Goal: Task Accomplishment & Management: Complete application form

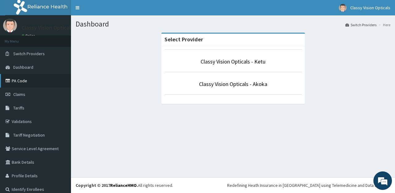
click at [18, 80] on link "PA Code" at bounding box center [35, 81] width 71 height 14
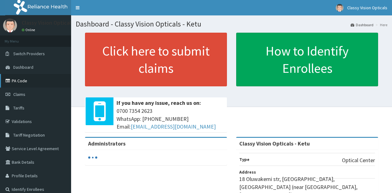
click at [18, 78] on link "PA Code" at bounding box center [35, 81] width 71 height 14
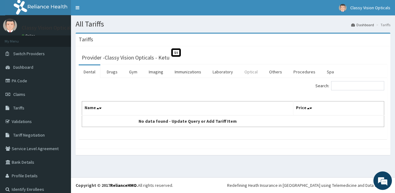
click at [244, 70] on link "Optical" at bounding box center [251, 71] width 23 height 13
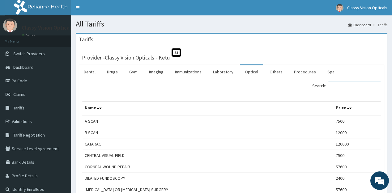
click at [344, 85] on input "Search:" at bounding box center [354, 85] width 53 height 9
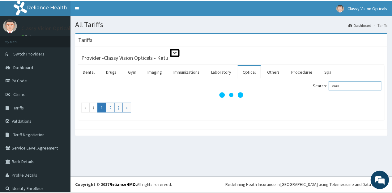
scroll to position [6, 0]
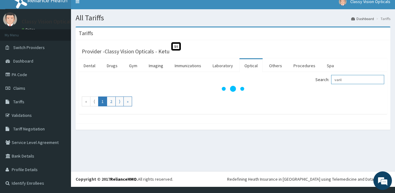
click at [356, 80] on input "varil" at bounding box center [357, 79] width 53 height 9
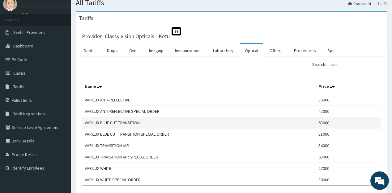
scroll to position [49, 0]
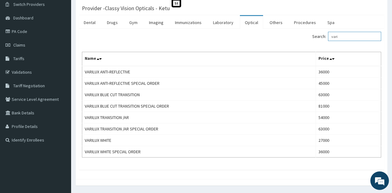
type input "vari"
click at [115, 22] on link "Drugs" at bounding box center [112, 22] width 21 height 13
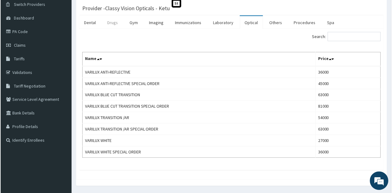
scroll to position [0, 0]
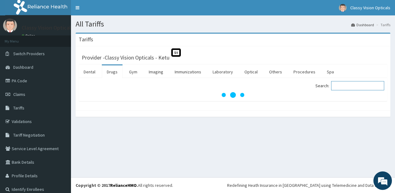
click at [345, 86] on input "Search:" at bounding box center [357, 85] width 53 height 9
type input "tobram"
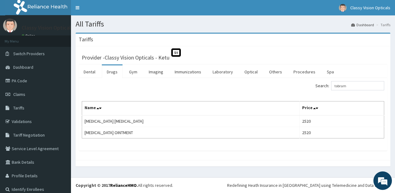
drag, startPoint x: 23, startPoint y: 181, endPoint x: 343, endPoint y: 200, distance: 320.6
click at [122, 91] on div "Search: tobram" at bounding box center [233, 86] width 312 height 11
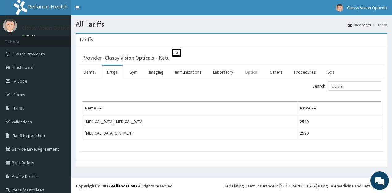
click at [252, 72] on link "Optical" at bounding box center [251, 71] width 23 height 13
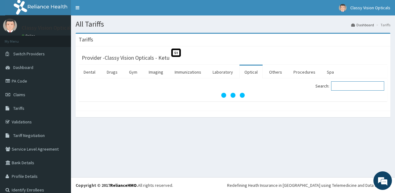
click at [361, 89] on input "Search:" at bounding box center [357, 85] width 53 height 9
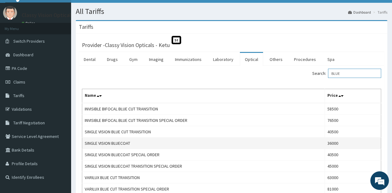
scroll to position [25, 0]
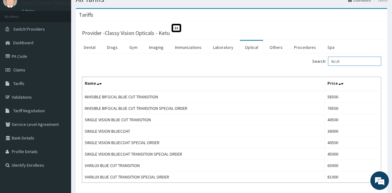
type input "BLUE"
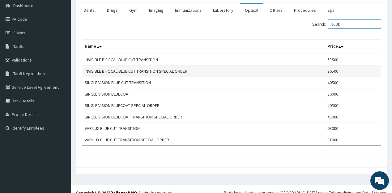
scroll to position [68, 0]
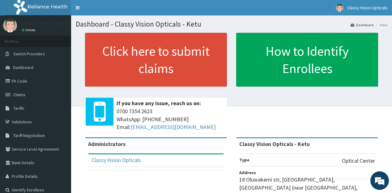
click at [19, 95] on span "Claims" at bounding box center [19, 95] width 12 height 6
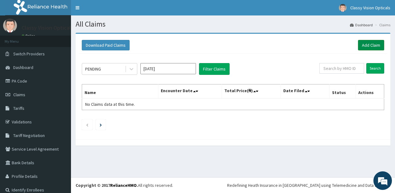
click at [365, 44] on link "Add Claim" at bounding box center [371, 45] width 26 height 11
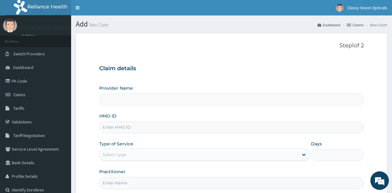
type input "Classy Vision Opticals - Ketu"
click at [133, 126] on input "HMO ID" at bounding box center [231, 127] width 264 height 12
paste input "SWF/10052/A"
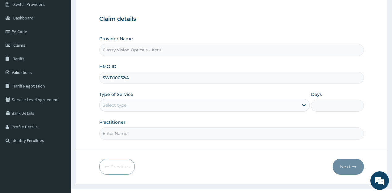
type input "SWF/10052/A"
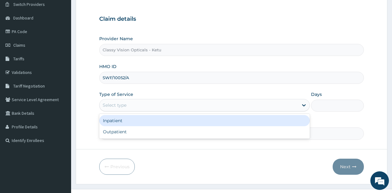
click at [170, 103] on div "Select type" at bounding box center [198, 105] width 199 height 10
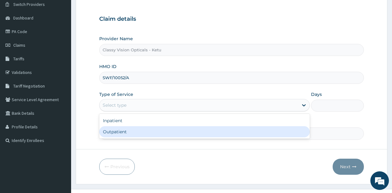
click at [160, 131] on div "Outpatient" at bounding box center [204, 131] width 210 height 11
type input "1"
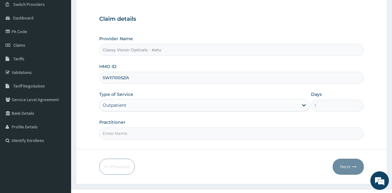
click at [162, 129] on input "Practitioner" at bounding box center [231, 133] width 264 height 12
type input "DR ONYINYE"
click at [342, 167] on button "Next" at bounding box center [347, 166] width 31 height 16
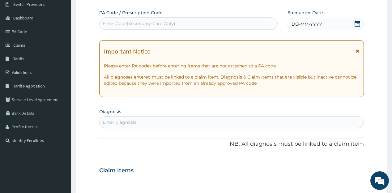
click at [182, 26] on div "Enter Code(Secondary Care Only)" at bounding box center [187, 24] width 177 height 10
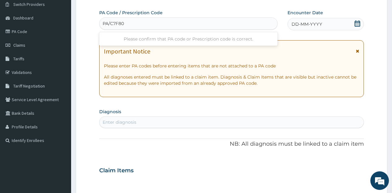
type input "PA/C7F809"
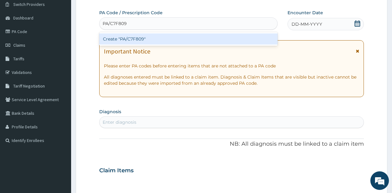
click at [175, 38] on div "Create "PA/C7F809"" at bounding box center [188, 38] width 178 height 11
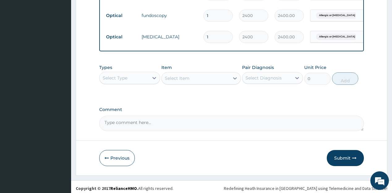
scroll to position [375, 0]
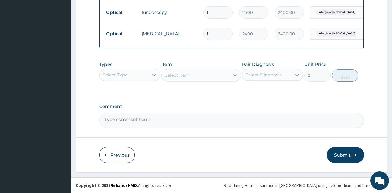
click at [345, 156] on button "Submit" at bounding box center [344, 155] width 37 height 16
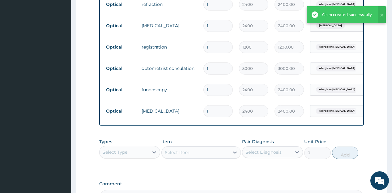
scroll to position [276, 0]
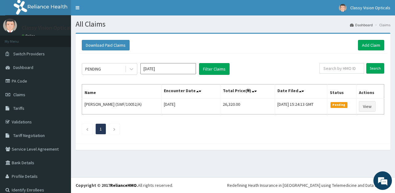
click at [203, 34] on div "Download Paid Claims Add Claim × Note you can only download claims within a max…" at bounding box center [233, 91] width 315 height 117
click at [11, 78] on link "PA Code" at bounding box center [35, 81] width 71 height 14
